Goal: Information Seeking & Learning: Check status

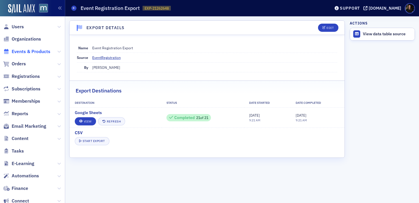
click at [22, 52] on span "Events & Products" at bounding box center [31, 51] width 39 height 6
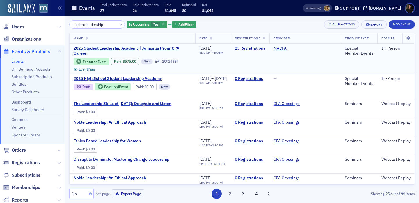
type input "student leadership"
click at [262, 49] on link "23 Registrations" at bounding box center [250, 48] width 31 height 5
